Goal: Information Seeking & Learning: Learn about a topic

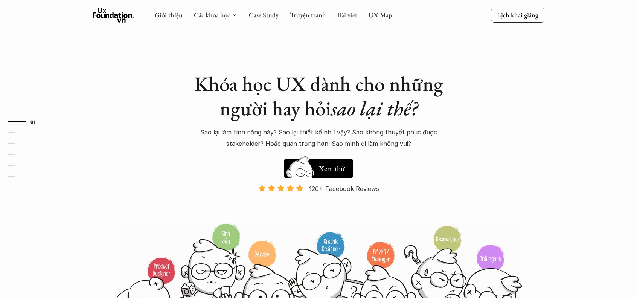
click at [338, 15] on link "Bài viết" at bounding box center [347, 15] width 20 height 9
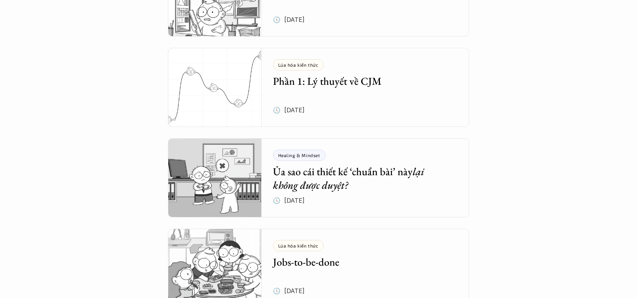
scroll to position [214, 0]
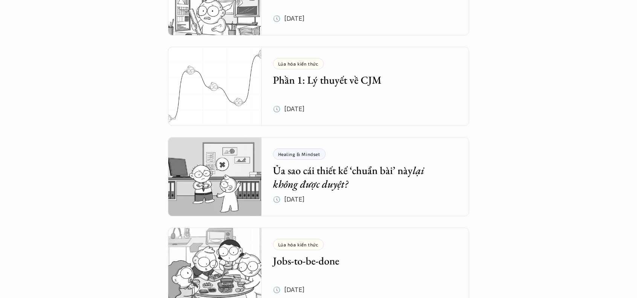
click at [293, 81] on h5 "Phần 1: Lý thuyết về CJM" at bounding box center [360, 80] width 174 height 14
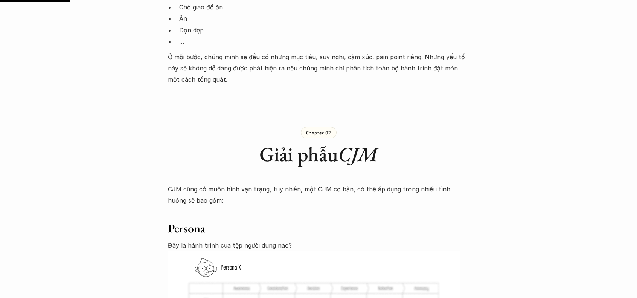
scroll to position [742, 0]
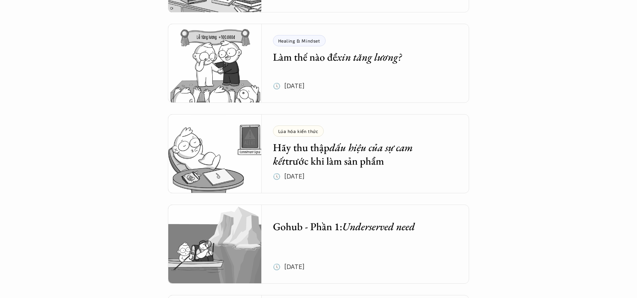
scroll to position [1592, 0]
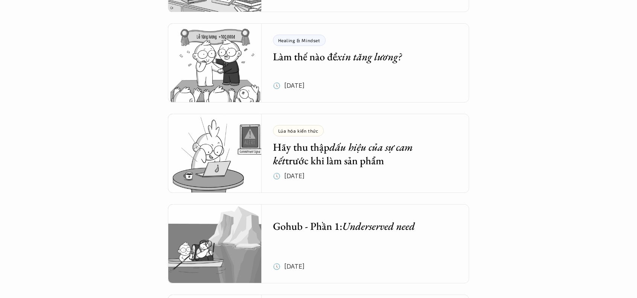
click at [228, 166] on img at bounding box center [215, 153] width 94 height 79
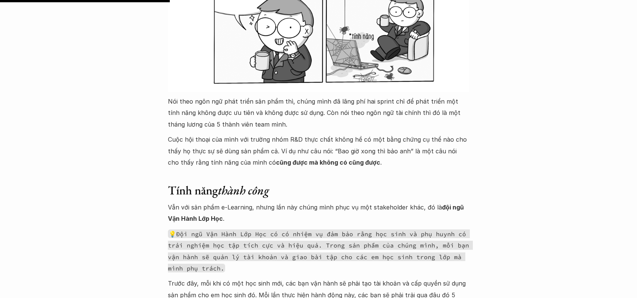
scroll to position [1313, 0]
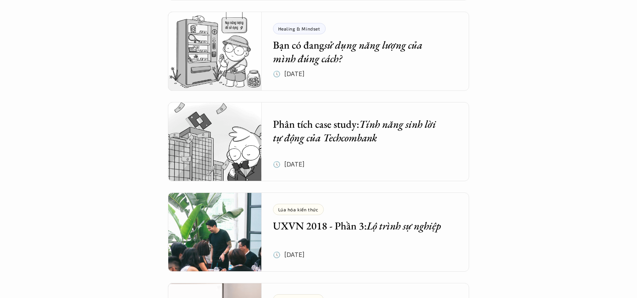
scroll to position [2059, 0]
